Goal: Task Accomplishment & Management: Use online tool/utility

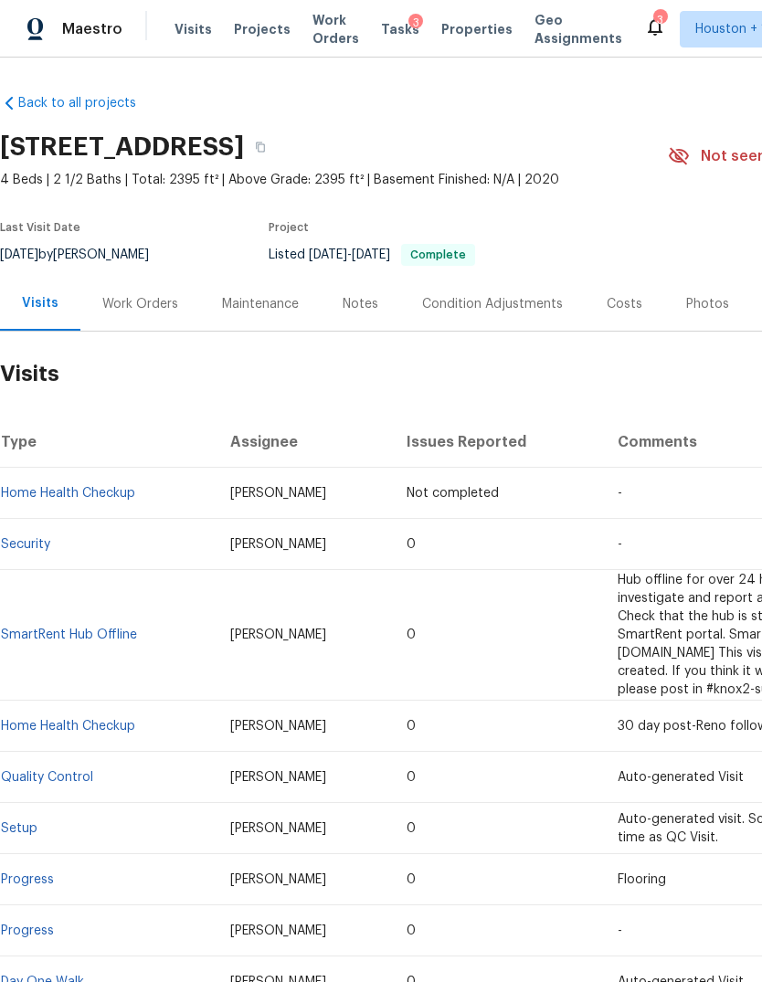
click at [251, 34] on span "Projects" at bounding box center [262, 29] width 57 height 18
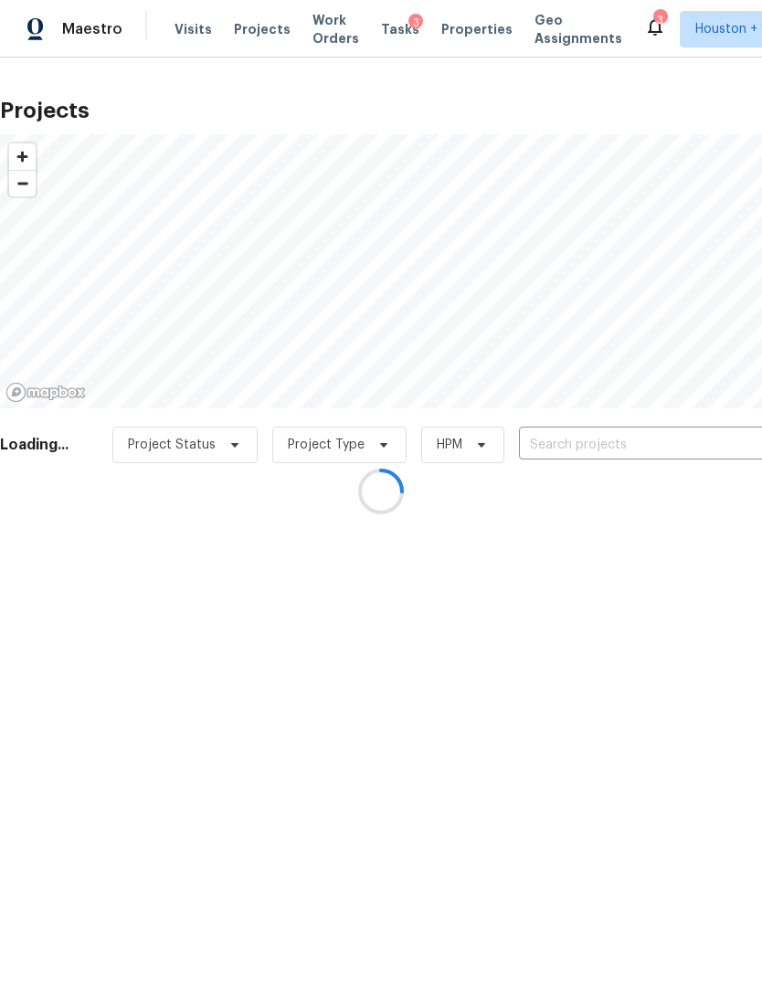
click at [659, 448] on div at bounding box center [381, 491] width 762 height 982
click at [658, 447] on div at bounding box center [381, 491] width 762 height 982
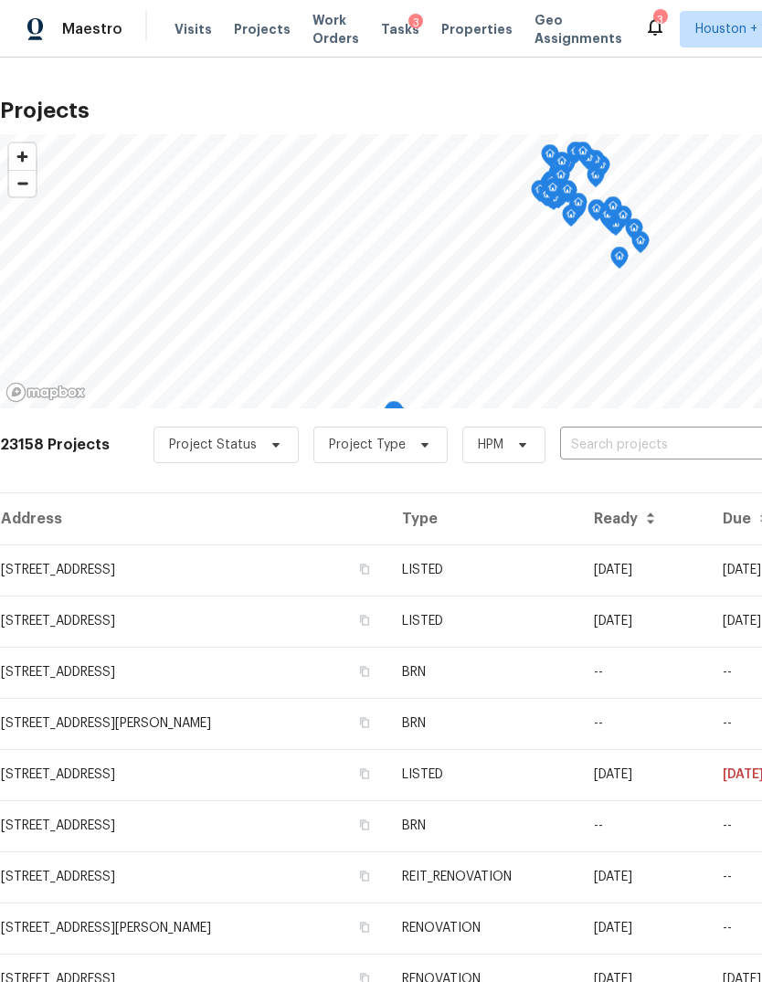
click at [672, 447] on input "text" at bounding box center [664, 445] width 209 height 28
type input "20011 ep"
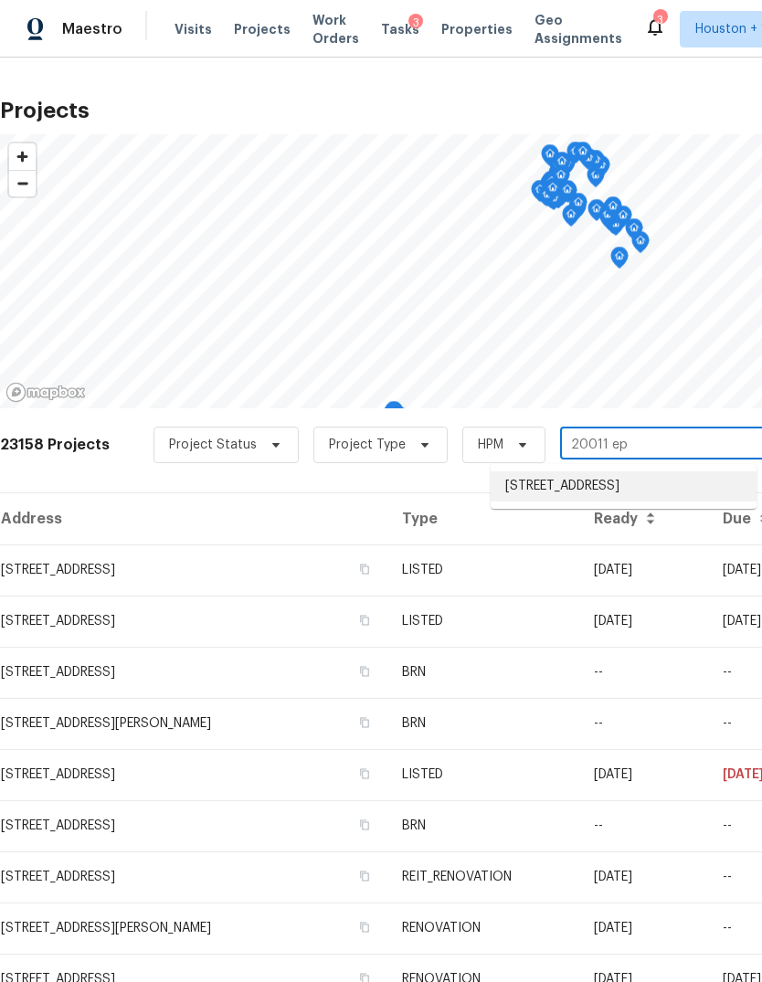
click at [688, 484] on li "[STREET_ADDRESS]" at bounding box center [624, 487] width 266 height 30
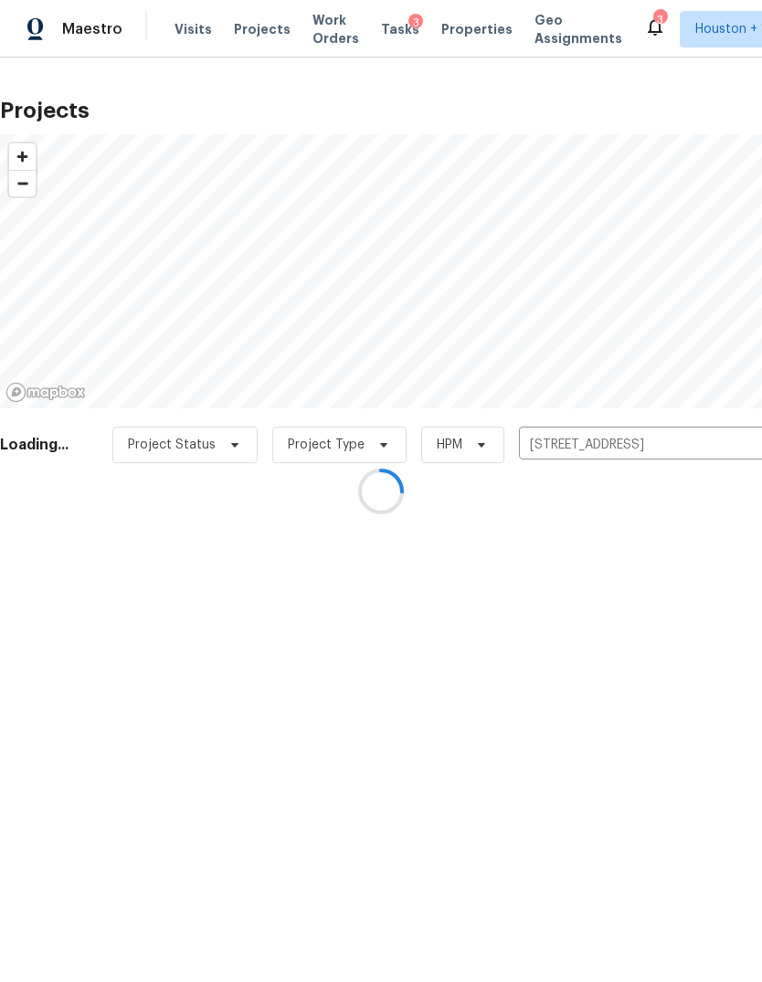
click at [75, 546] on div at bounding box center [381, 491] width 762 height 982
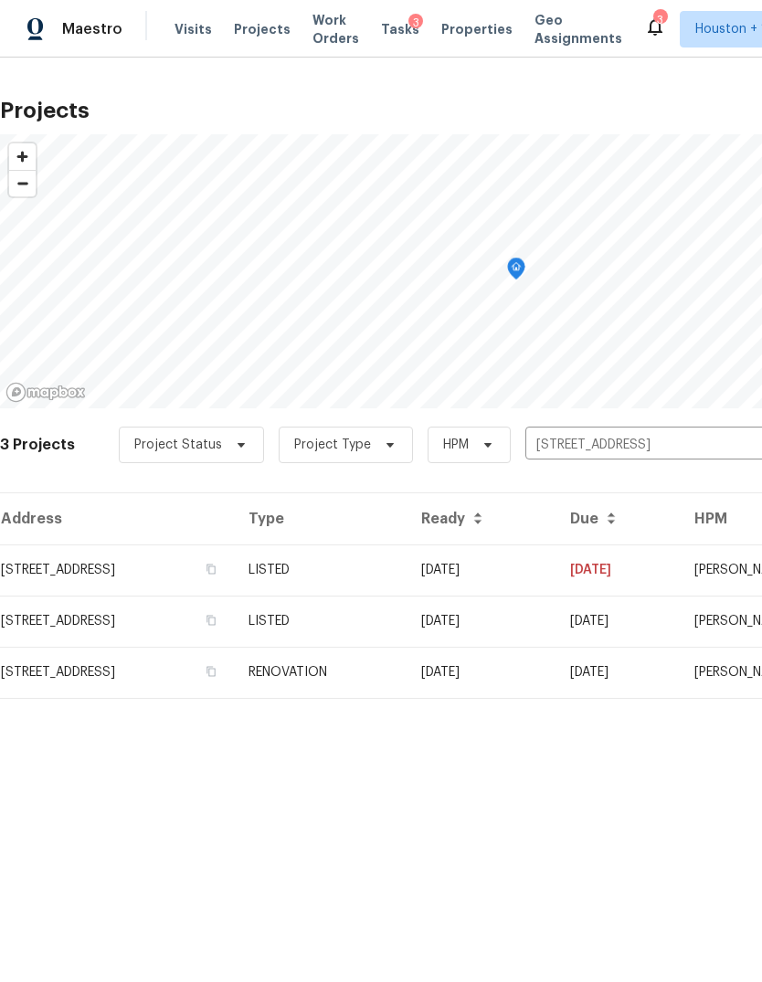
click at [82, 550] on td "[STREET_ADDRESS]" at bounding box center [117, 570] width 234 height 51
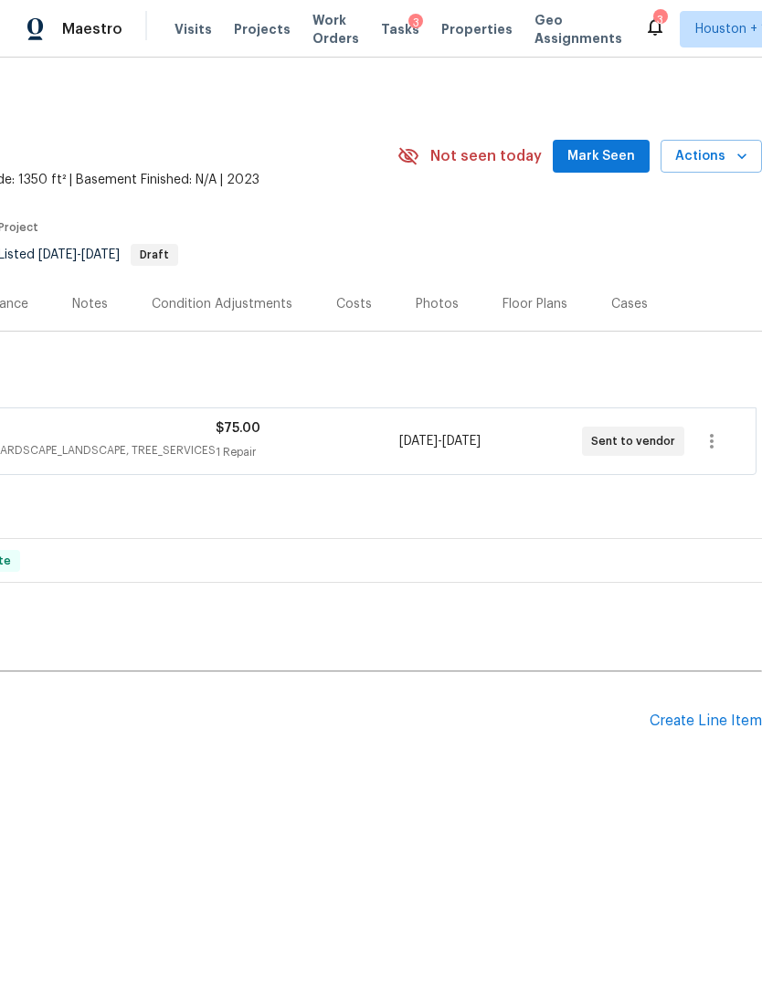
scroll to position [0, 270]
click at [733, 159] on icon "button" at bounding box center [742, 156] width 18 height 18
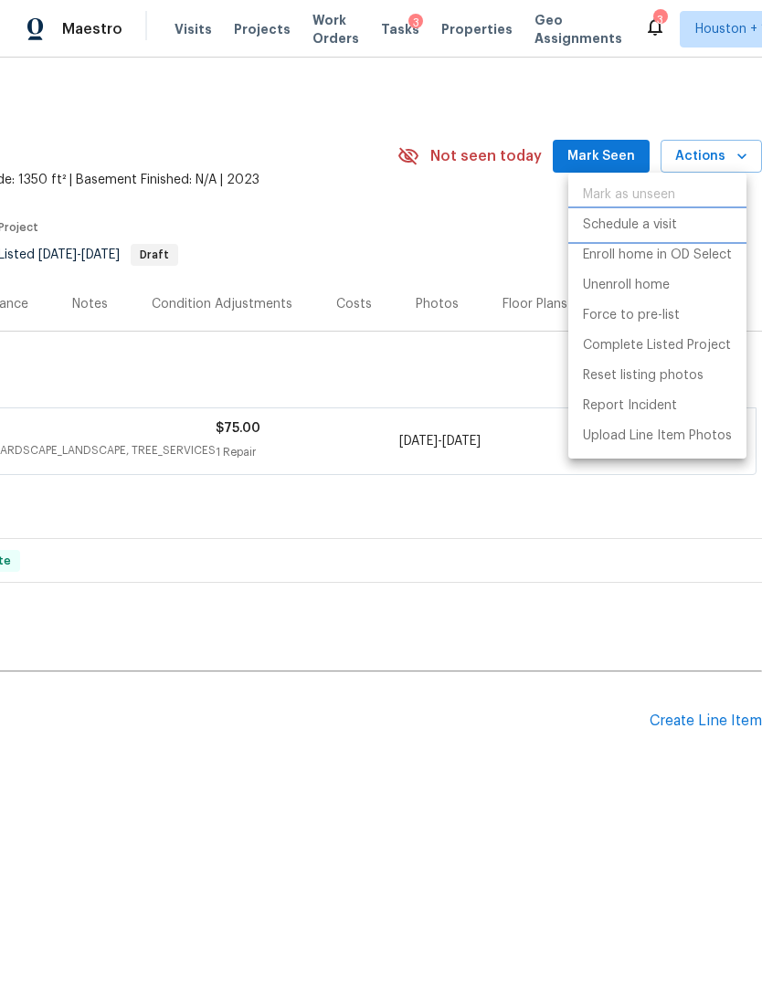
click at [653, 224] on p "Schedule a visit" at bounding box center [630, 225] width 94 height 19
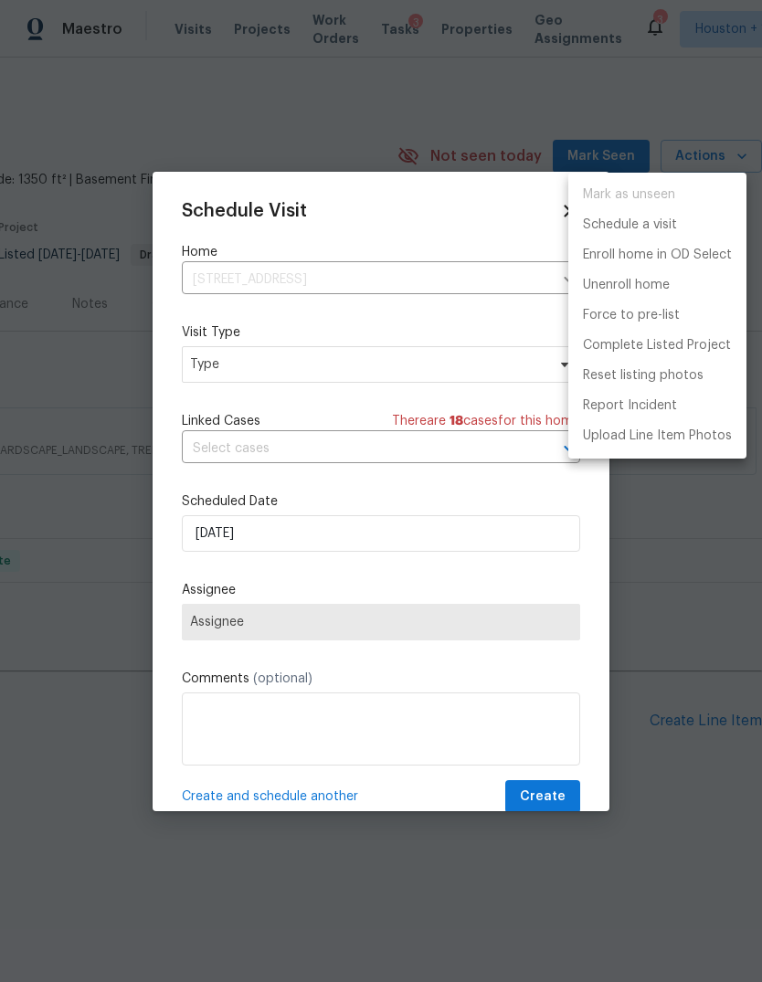
click at [491, 510] on div at bounding box center [381, 491] width 762 height 982
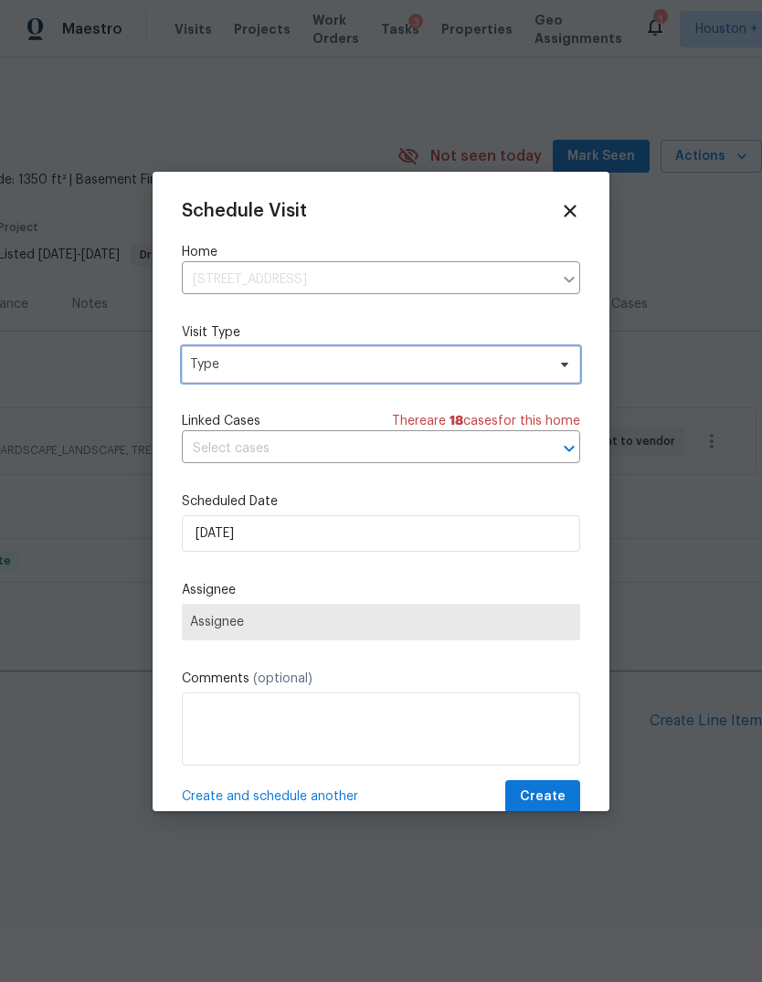
click at [504, 366] on span "Type" at bounding box center [367, 364] width 355 height 18
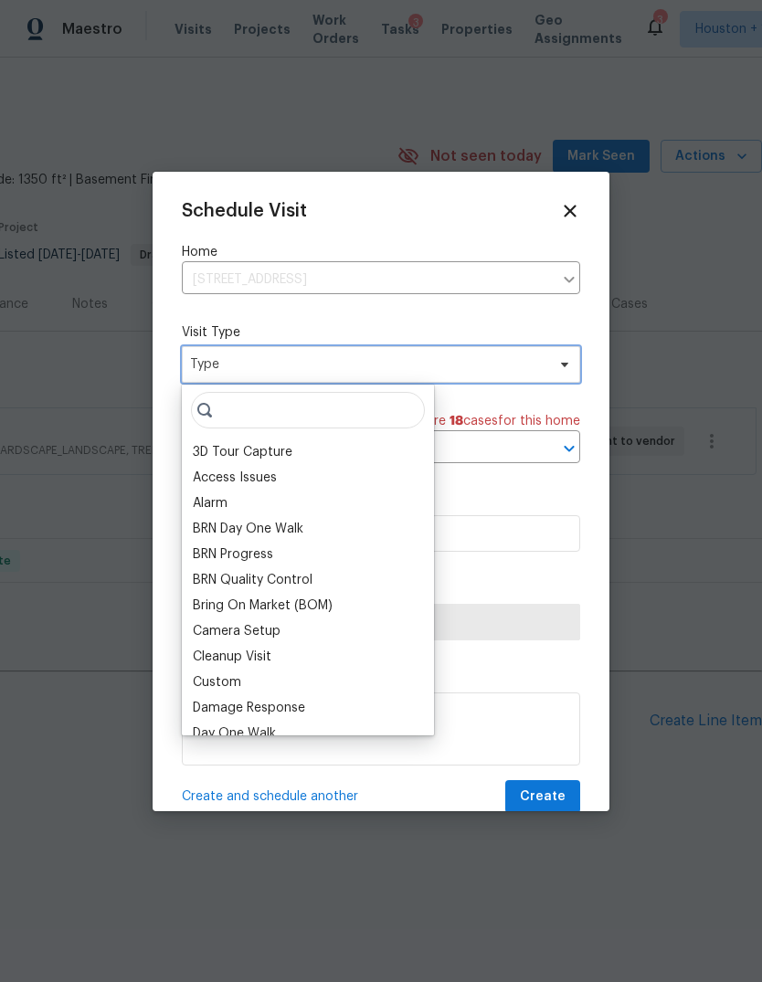
click at [510, 368] on span "Type" at bounding box center [367, 364] width 355 height 18
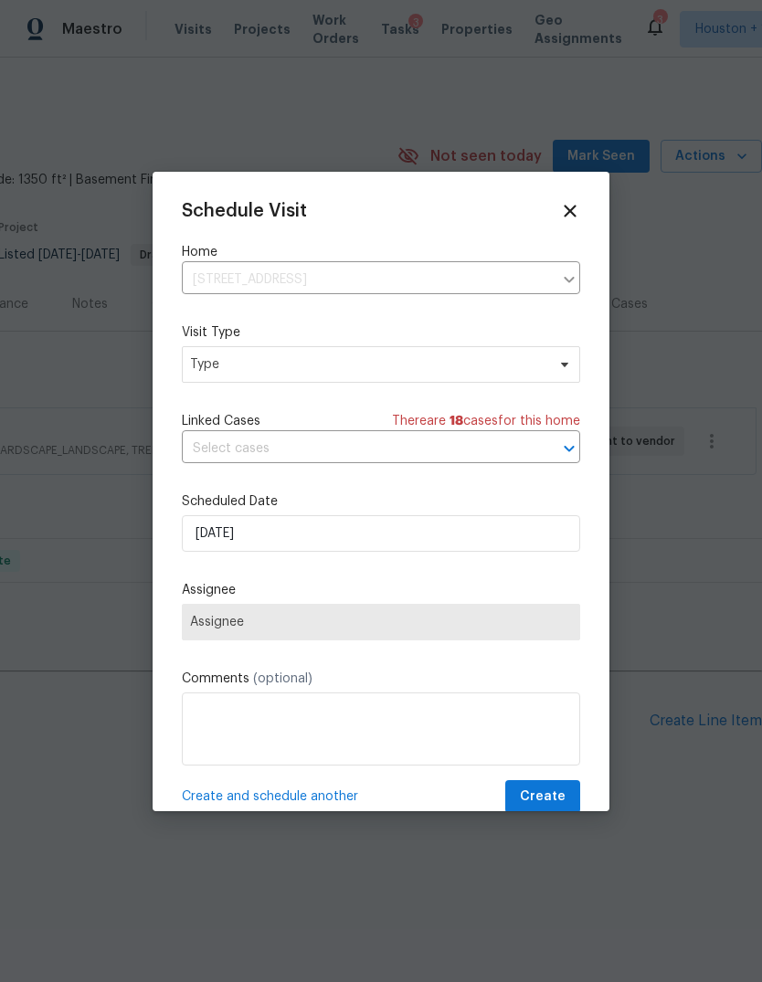
click at [426, 815] on div at bounding box center [381, 491] width 762 height 982
click at [494, 370] on span "Type" at bounding box center [367, 364] width 355 height 18
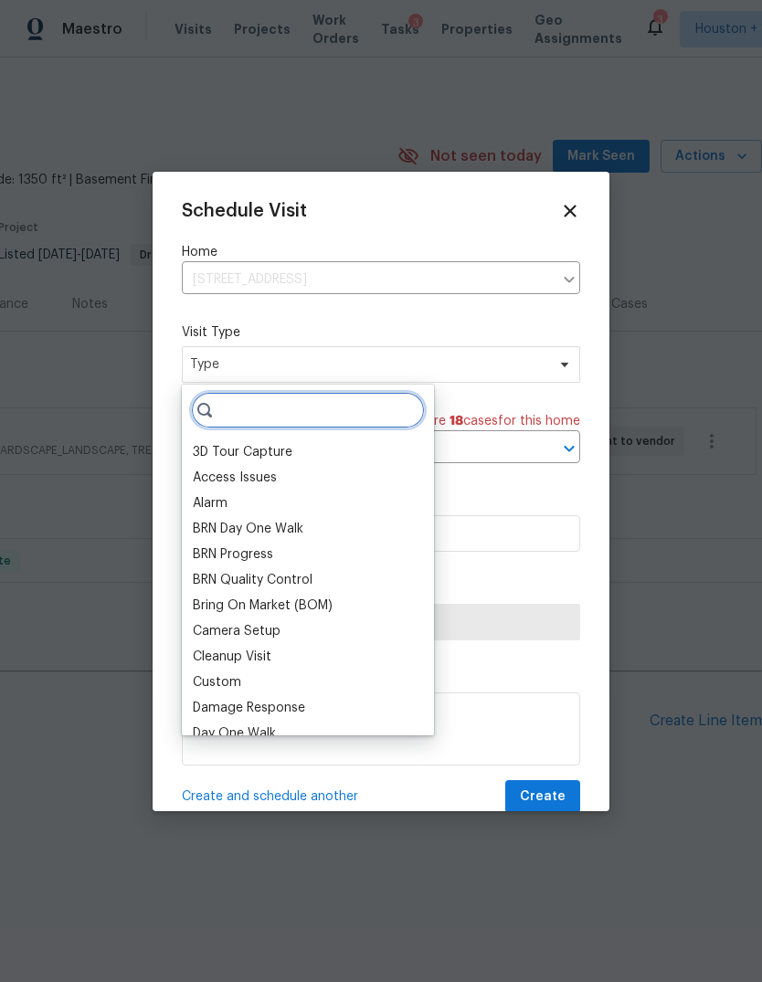
click at [378, 415] on input "search" at bounding box center [308, 410] width 234 height 37
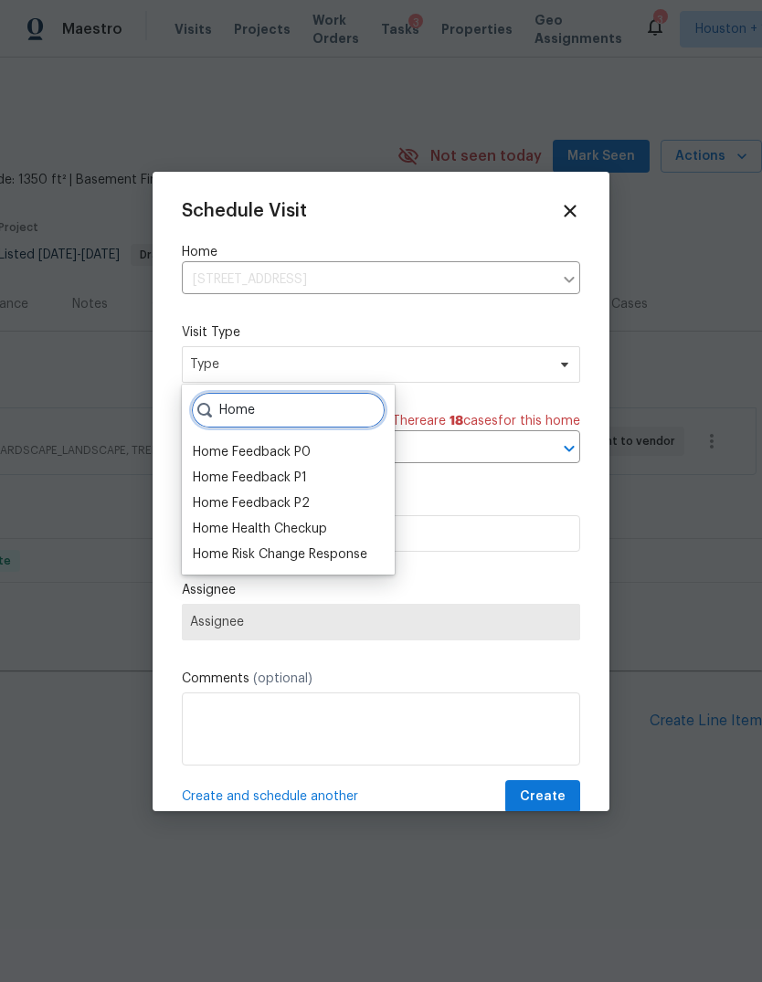
type input "Home"
click at [216, 534] on div "Home Health Checkup" at bounding box center [260, 529] width 134 height 18
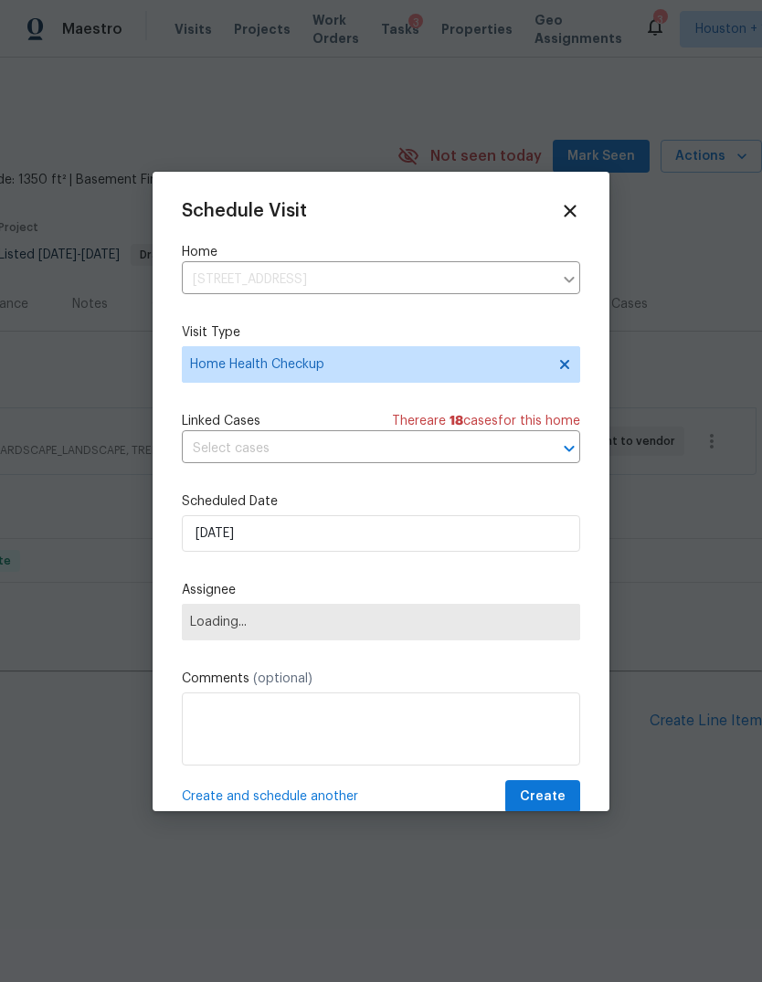
click at [207, 625] on span "Loading..." at bounding box center [381, 622] width 382 height 15
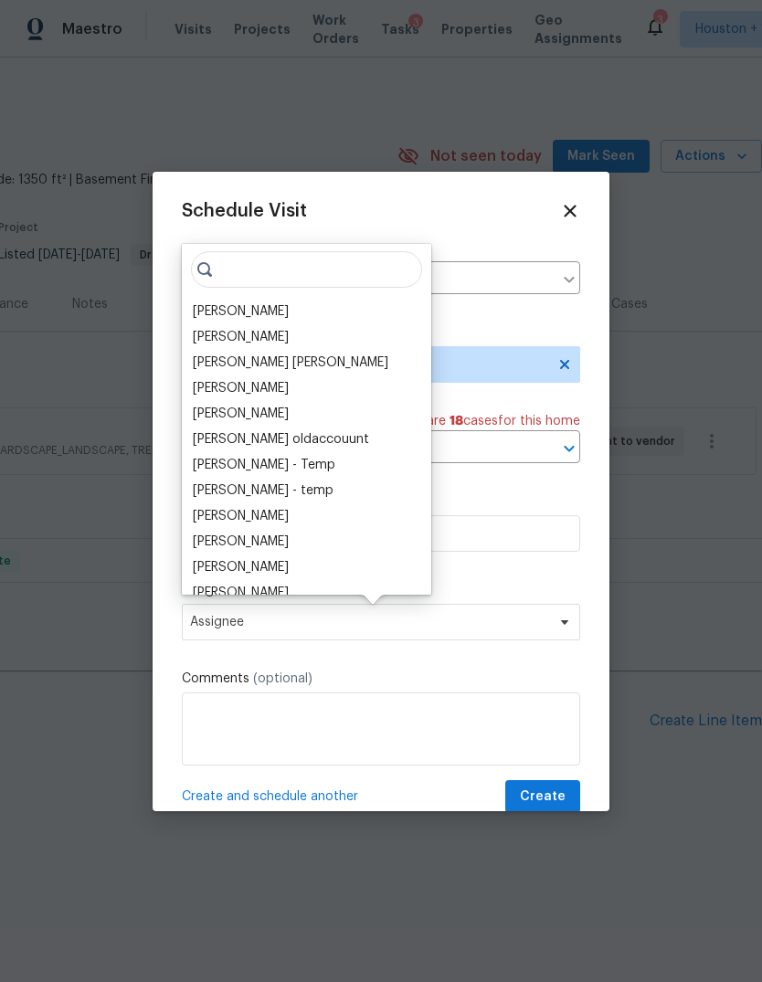
click at [347, 264] on input "search" at bounding box center [306, 269] width 231 height 37
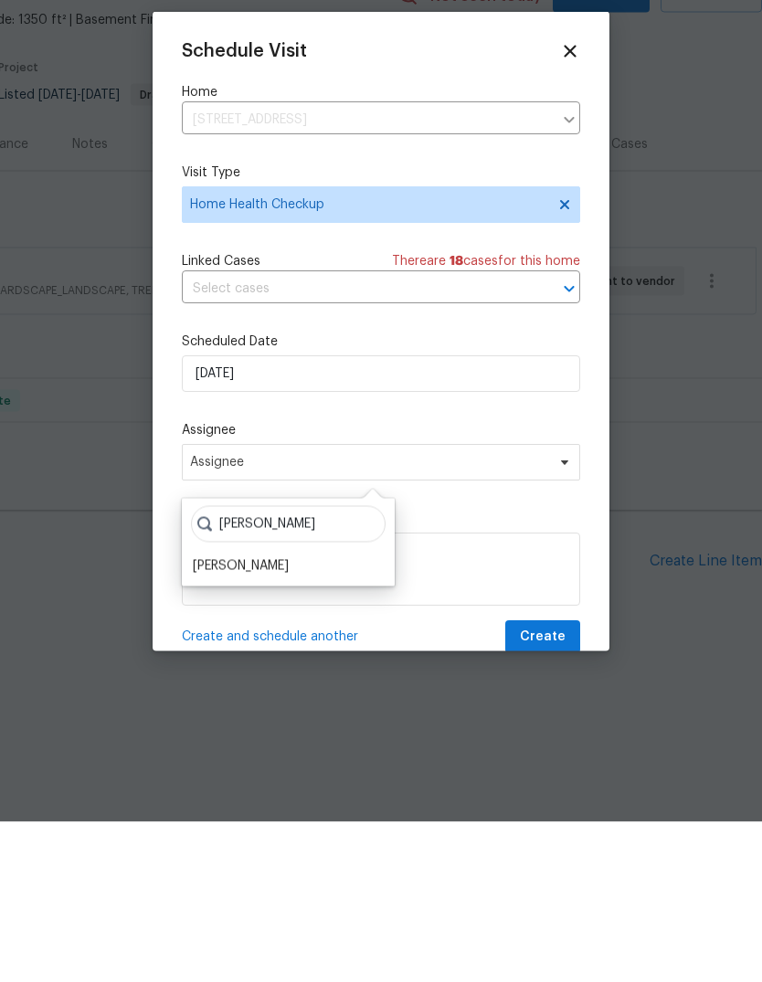
type input "[PERSON_NAME]"
click at [261, 717] on div "[PERSON_NAME]" at bounding box center [241, 726] width 96 height 18
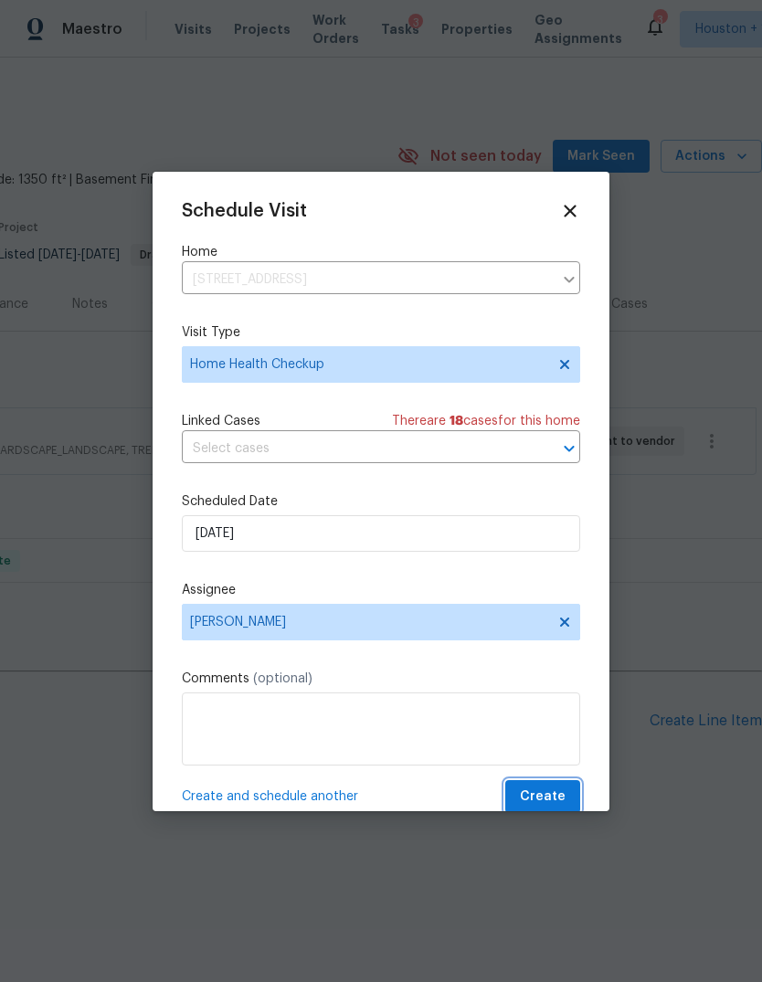
click at [575, 786] on button "Create" at bounding box center [542, 797] width 75 height 34
